Goal: Task Accomplishment & Management: Manage account settings

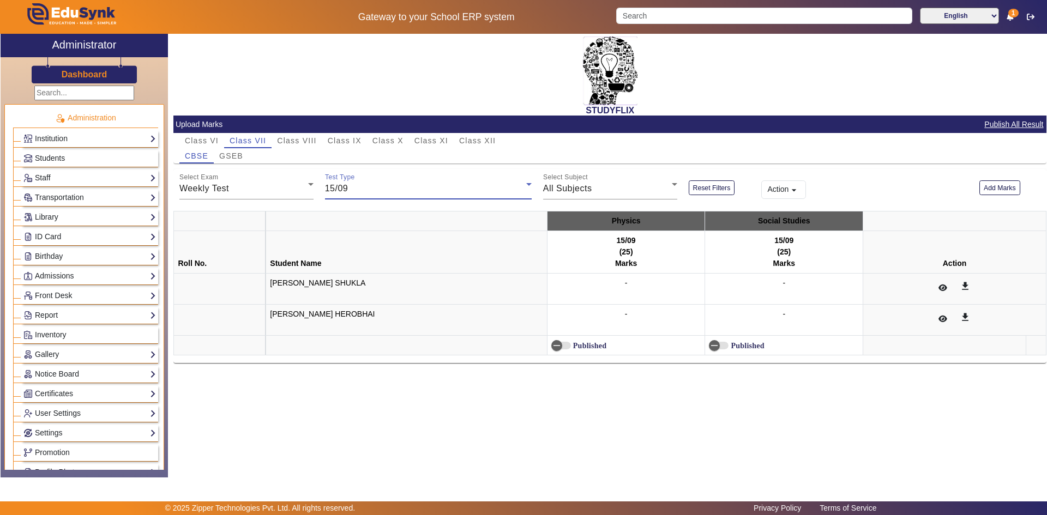
scroll to position [364, 0]
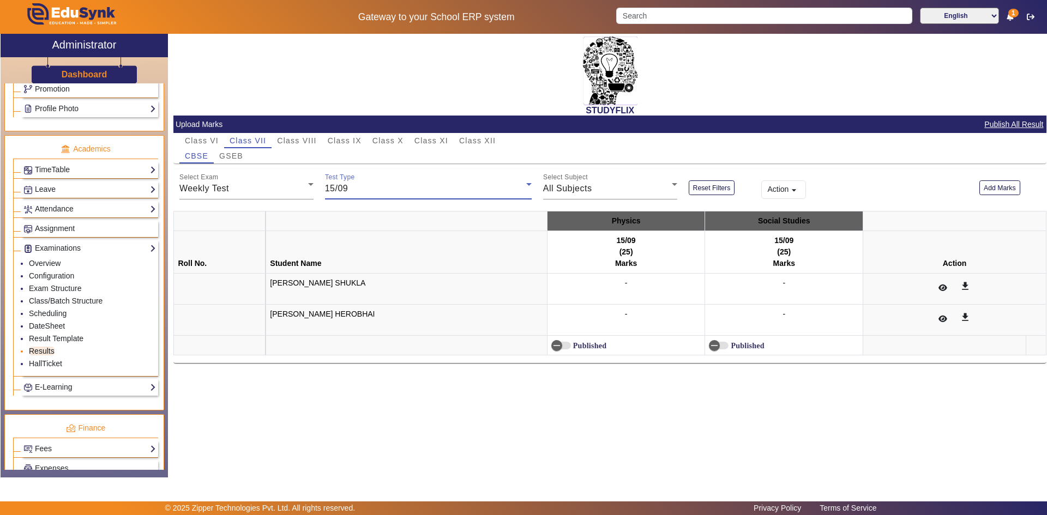
click at [40, 352] on link "Results" at bounding box center [42, 351] width 26 height 9
click at [44, 337] on link "Result Template" at bounding box center [56, 338] width 55 height 9
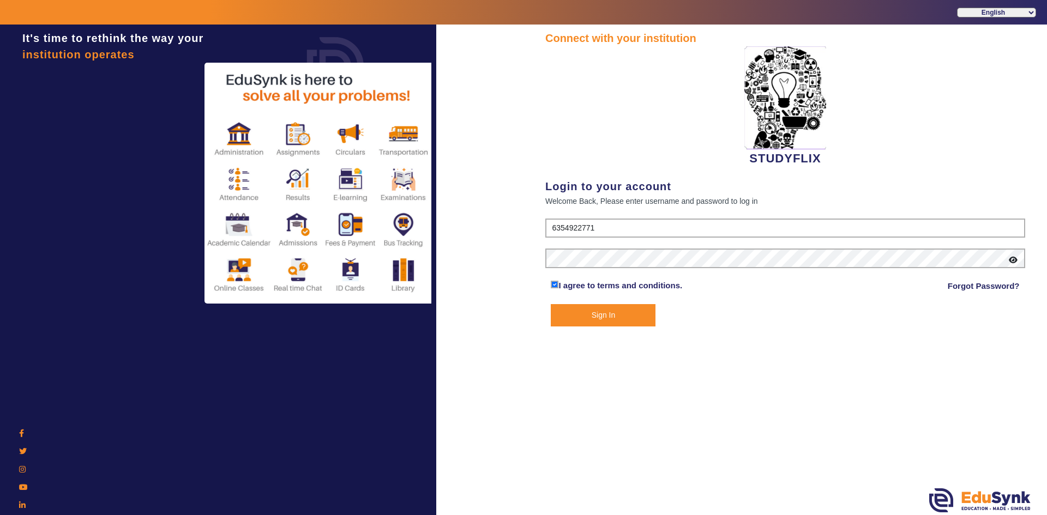
click at [609, 318] on button "Sign In" at bounding box center [603, 315] width 105 height 22
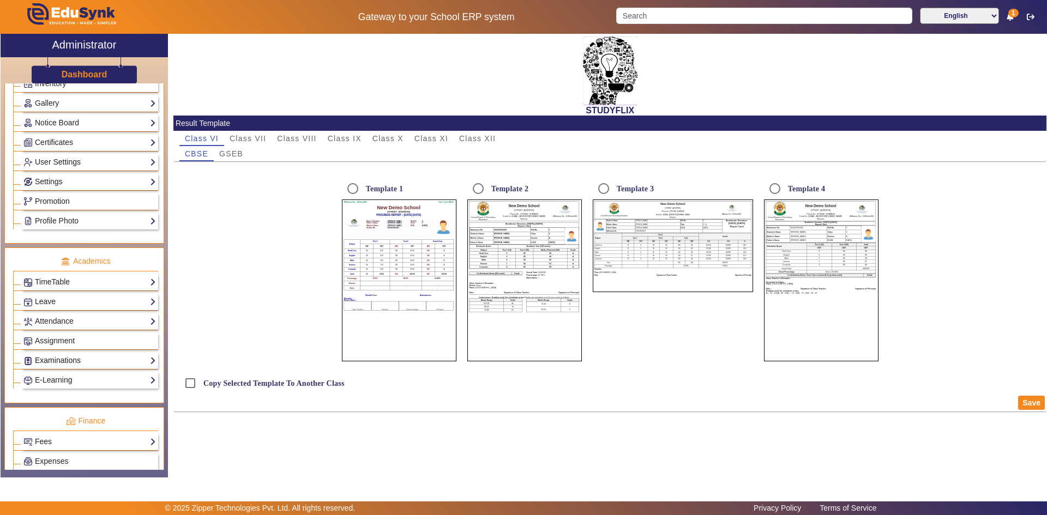
scroll to position [273, 0]
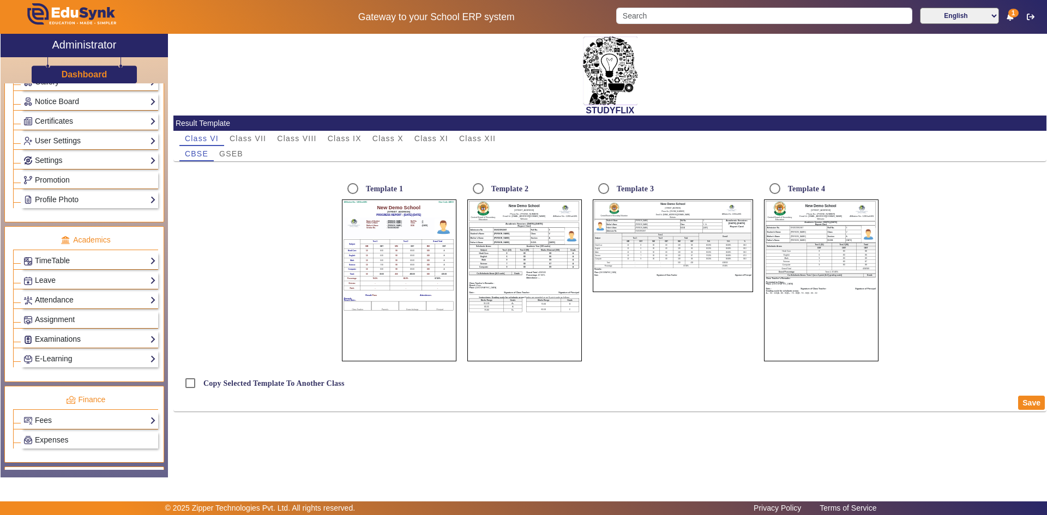
click at [55, 339] on link "Examinations" at bounding box center [89, 339] width 132 height 13
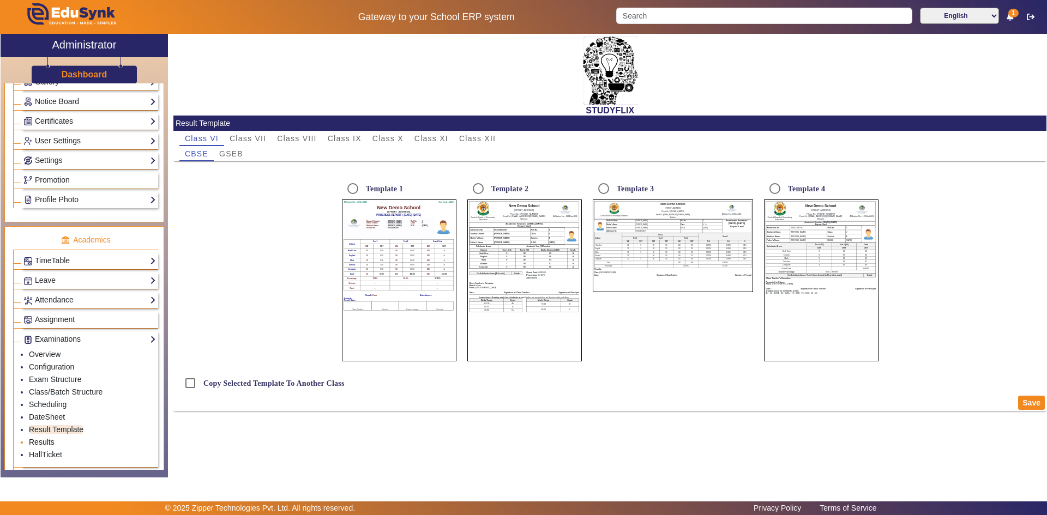
click at [41, 441] on link "Results" at bounding box center [42, 442] width 26 height 9
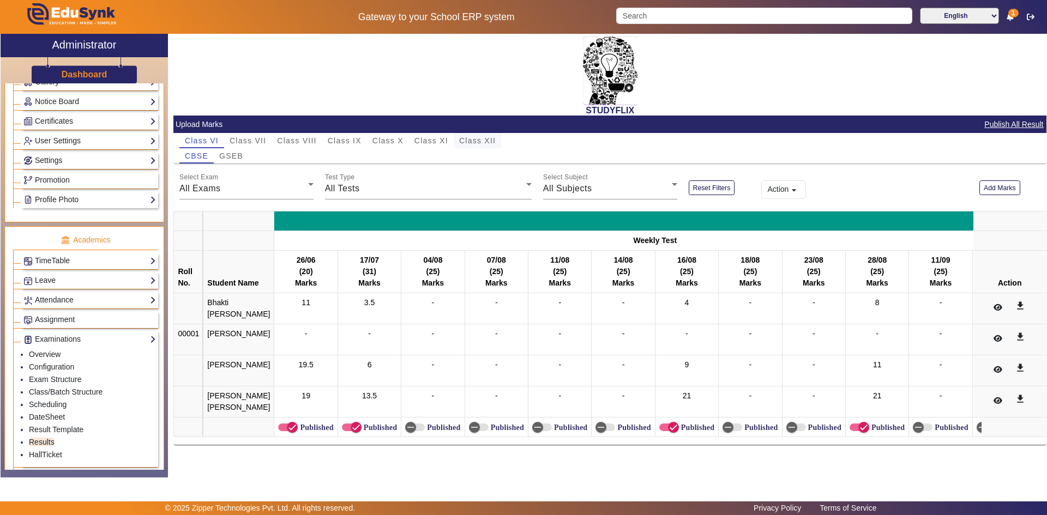
click at [476, 140] on span "Class XII" at bounding box center [477, 141] width 37 height 8
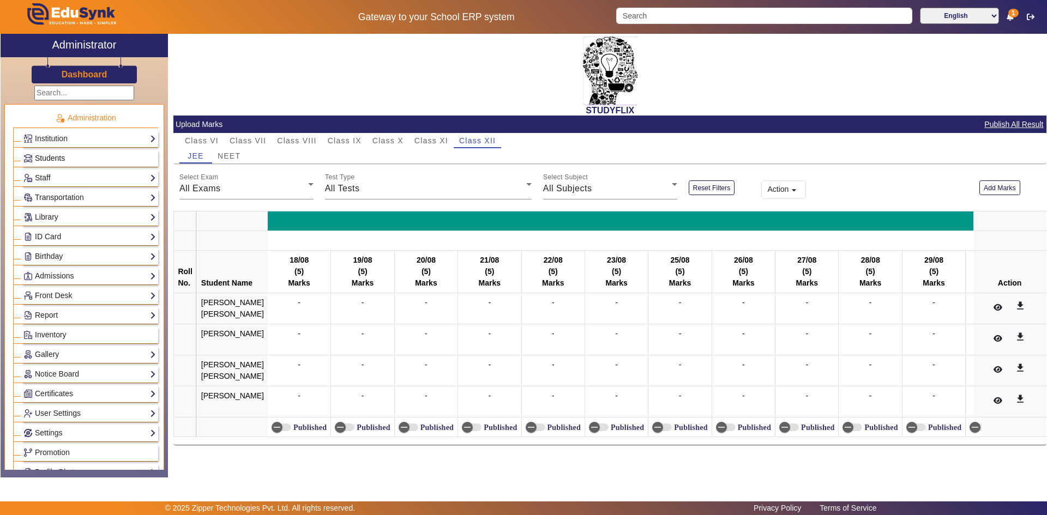
click at [72, 159] on link "Students" at bounding box center [89, 158] width 132 height 13
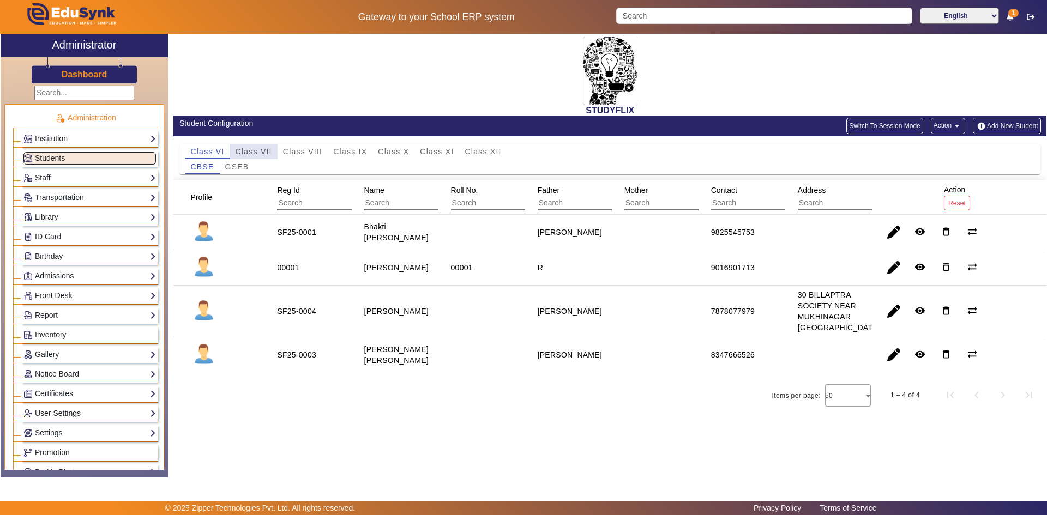
click at [267, 150] on span "Class VII" at bounding box center [253, 152] width 37 height 8
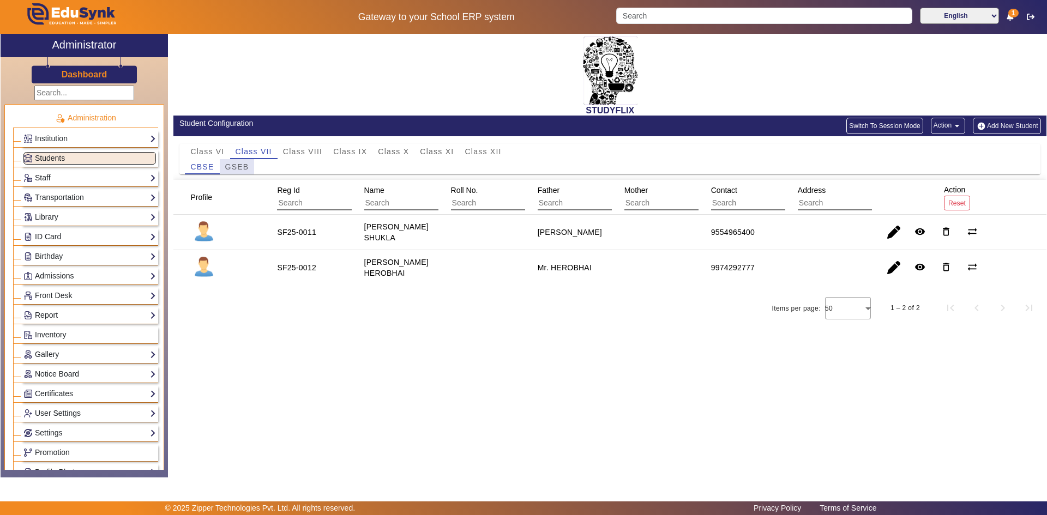
click at [238, 167] on span "GSEB" at bounding box center [237, 167] width 24 height 8
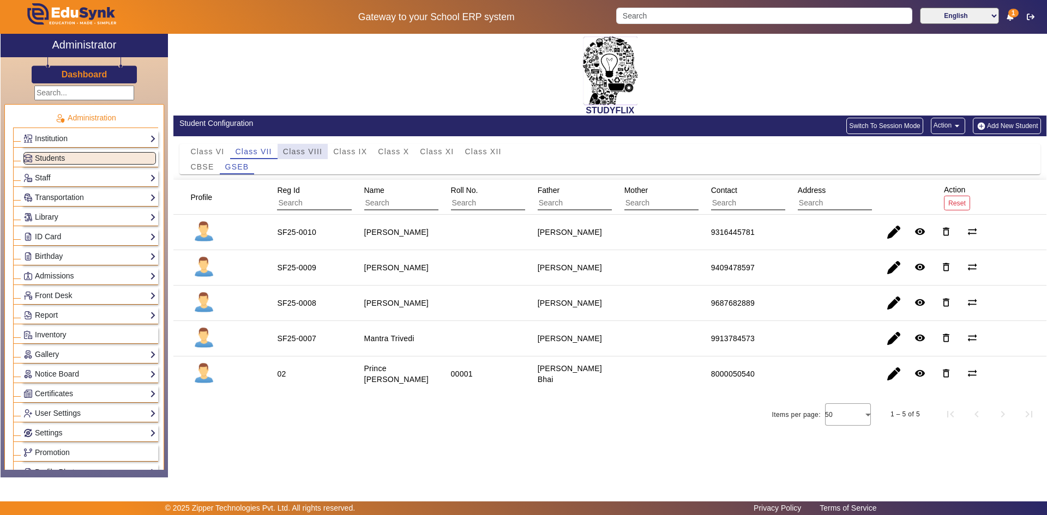
click at [294, 149] on span "Class VIII" at bounding box center [302, 152] width 39 height 8
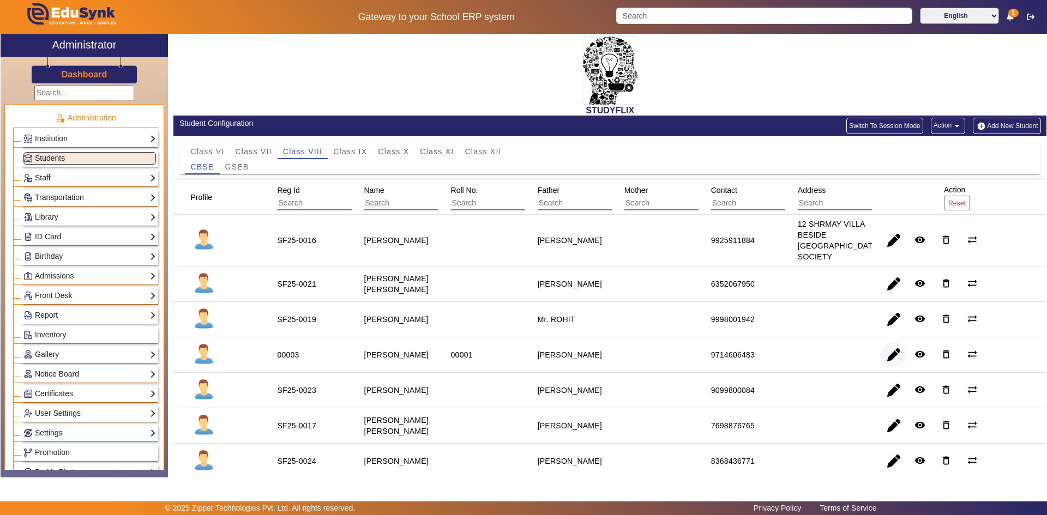
click at [884, 362] on span "button" at bounding box center [893, 355] width 26 height 26
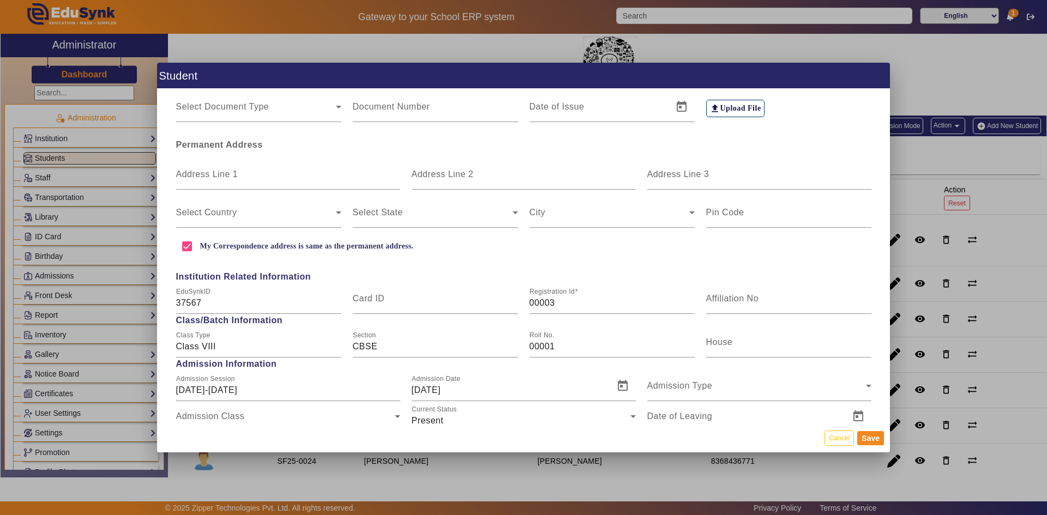
scroll to position [273, 0]
drag, startPoint x: 176, startPoint y: 299, endPoint x: 219, endPoint y: 304, distance: 43.3
click at [219, 304] on input "37567" at bounding box center [258, 300] width 165 height 13
click at [829, 443] on button "Cancel" at bounding box center [838, 438] width 29 height 15
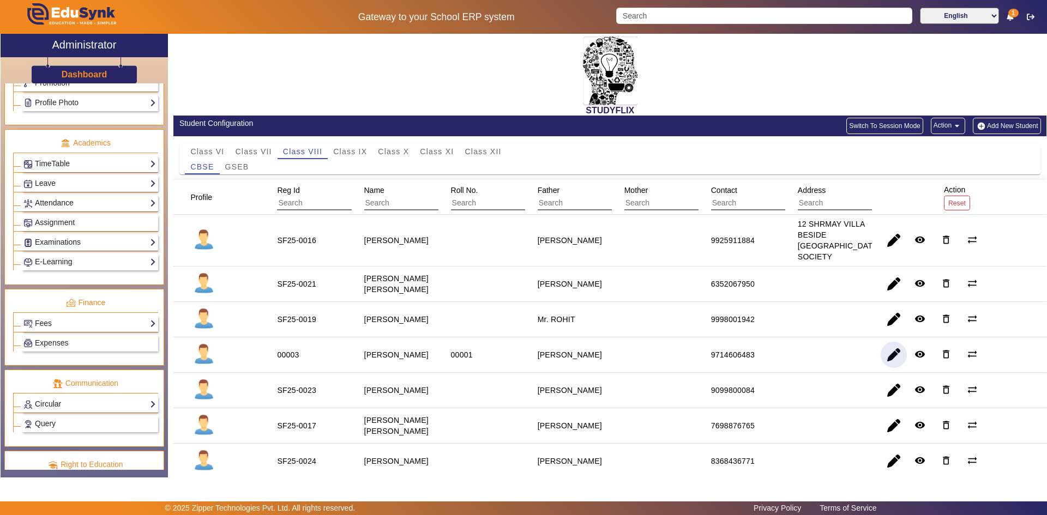
scroll to position [353, 0]
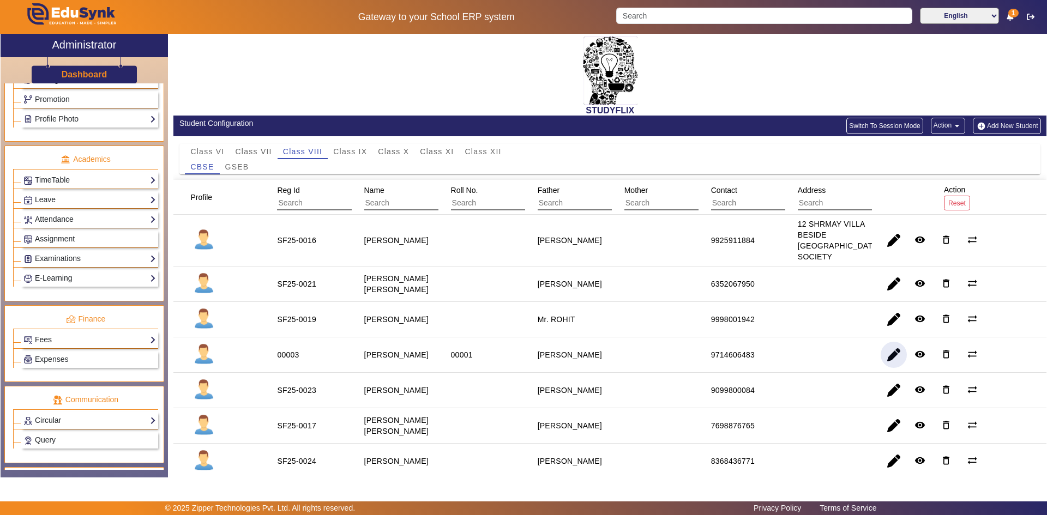
click at [880, 342] on button "button" at bounding box center [893, 355] width 26 height 26
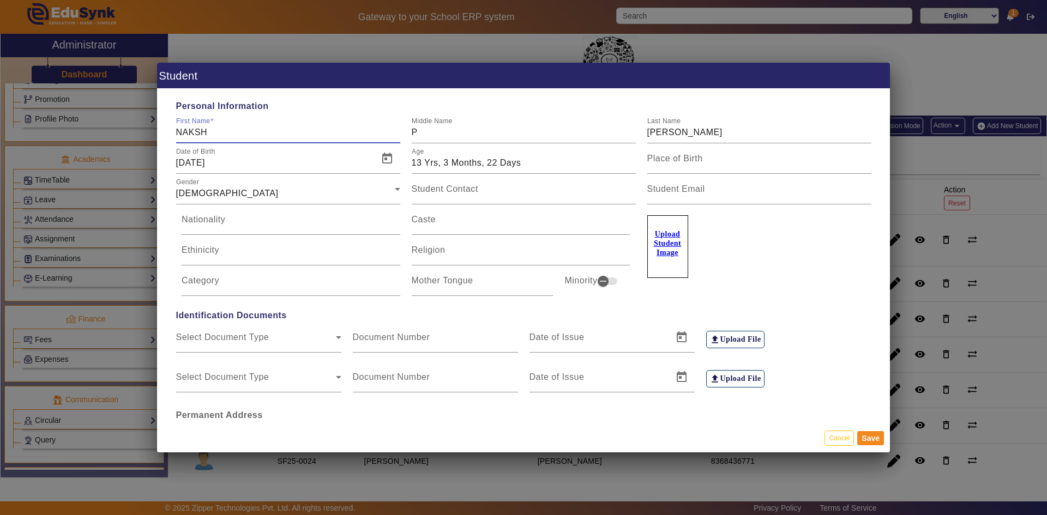
click at [956, 149] on div at bounding box center [523, 257] width 1047 height 515
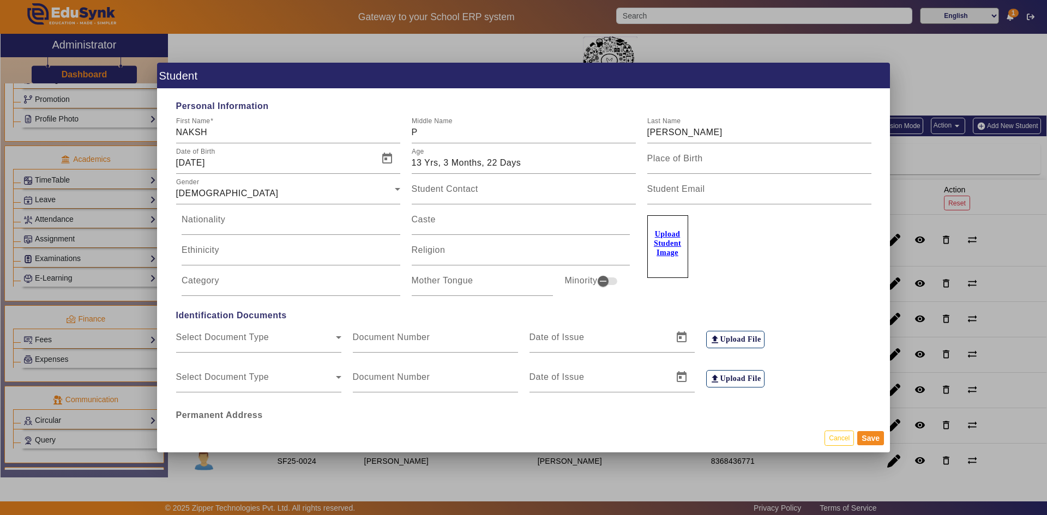
click at [914, 184] on div at bounding box center [523, 257] width 1047 height 515
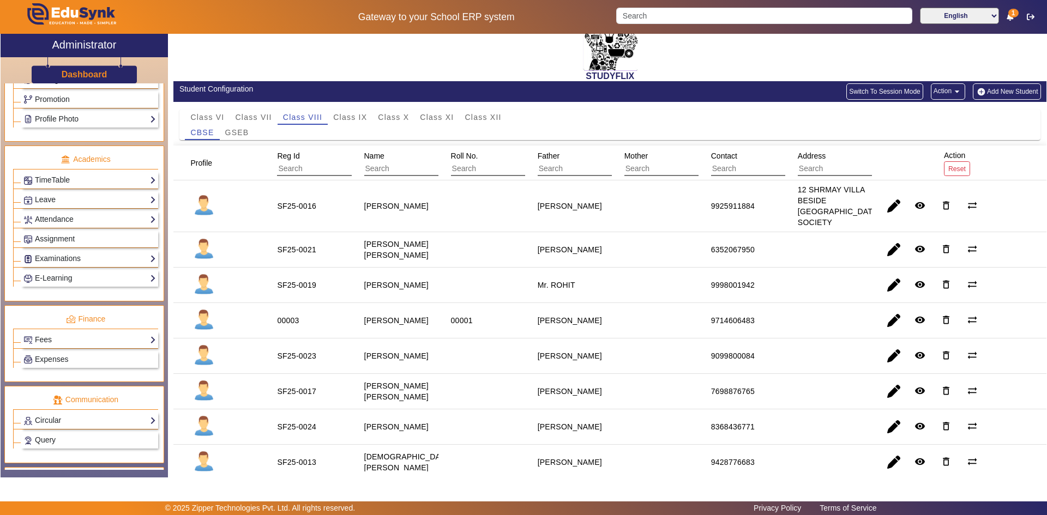
scroll to position [92, 0]
